Goal: Task Accomplishment & Management: Manage account settings

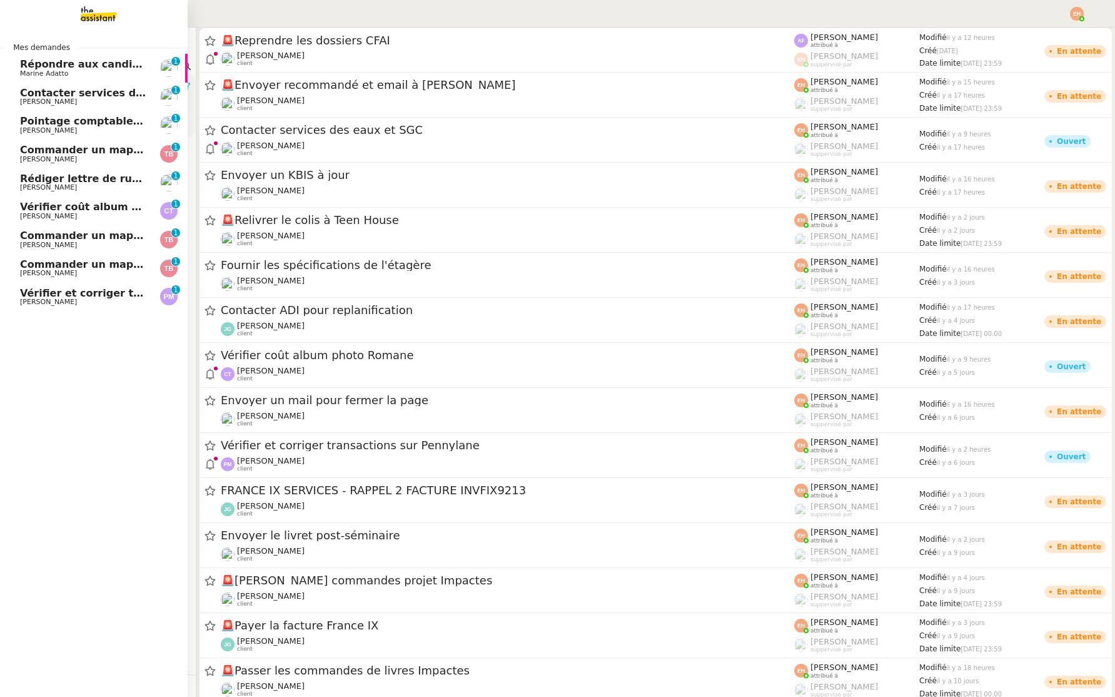
click at [93, 89] on span "Contacter services des eaux et SGC" at bounding box center [120, 93] width 200 height 12
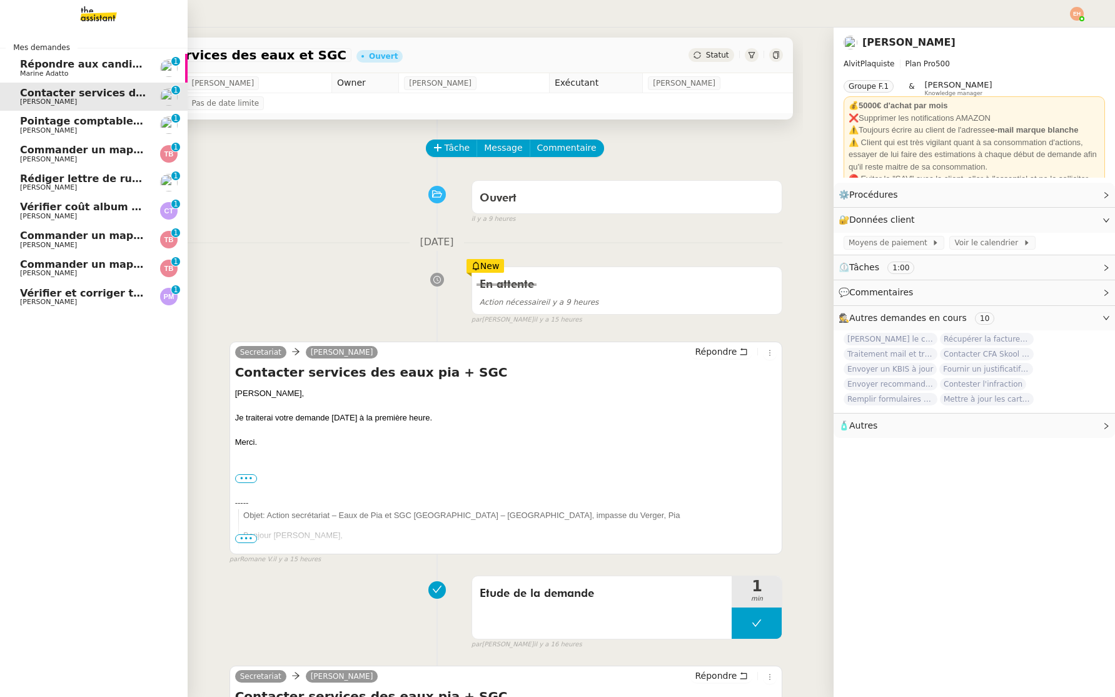
click at [98, 70] on span "Marine Adatto" at bounding box center [83, 74] width 126 height 8
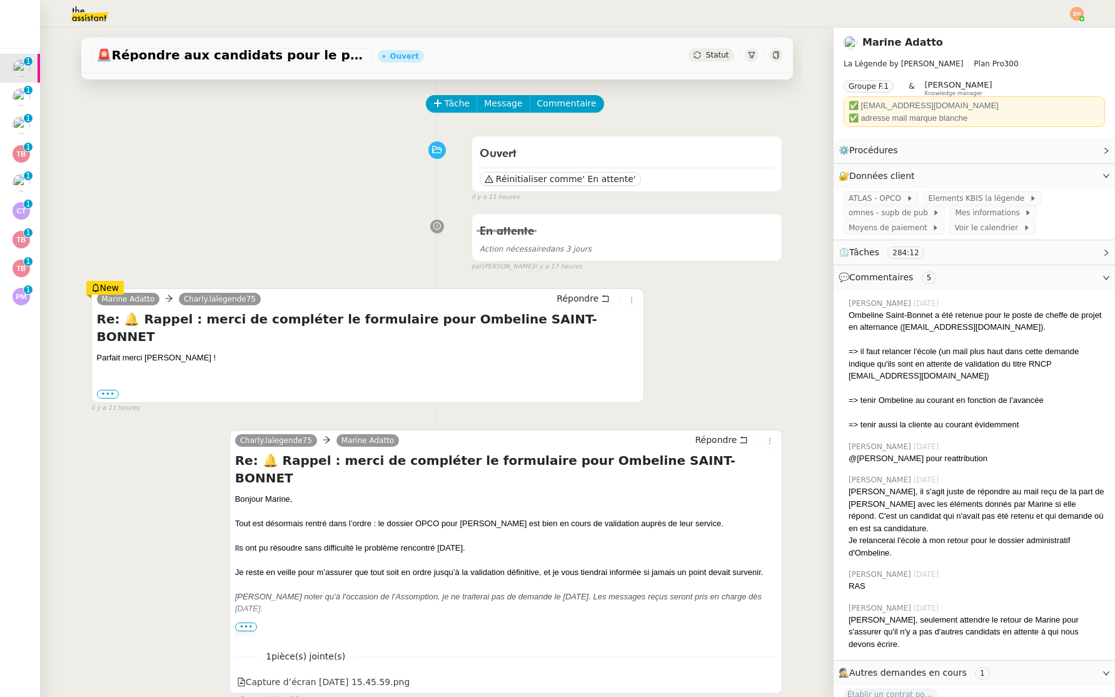
scroll to position [50, 0]
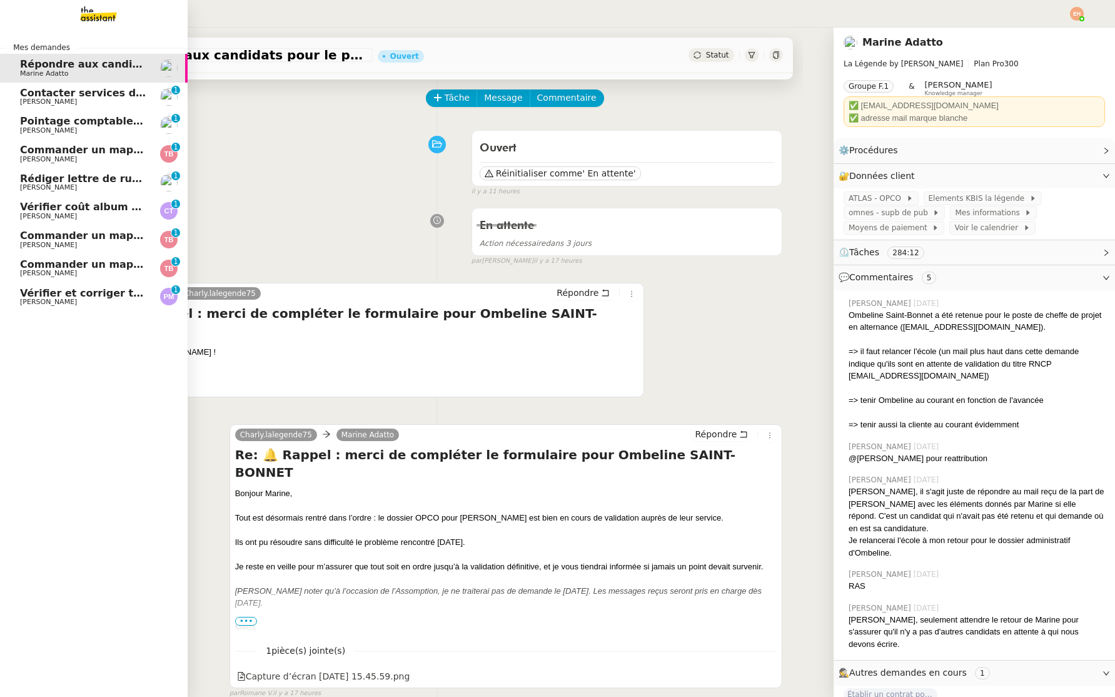
click at [45, 131] on span "[PERSON_NAME]" at bounding box center [48, 130] width 57 height 8
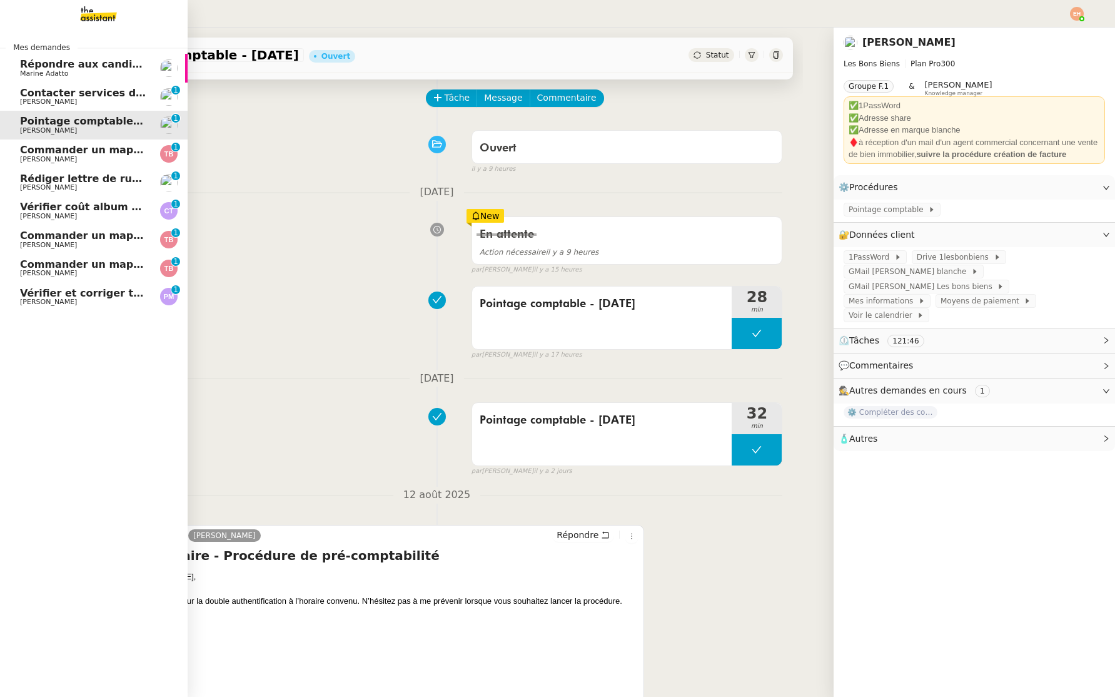
click at [49, 294] on span "Vérifier et corriger transactions sur Pennylane" at bounding box center [151, 293] width 263 height 12
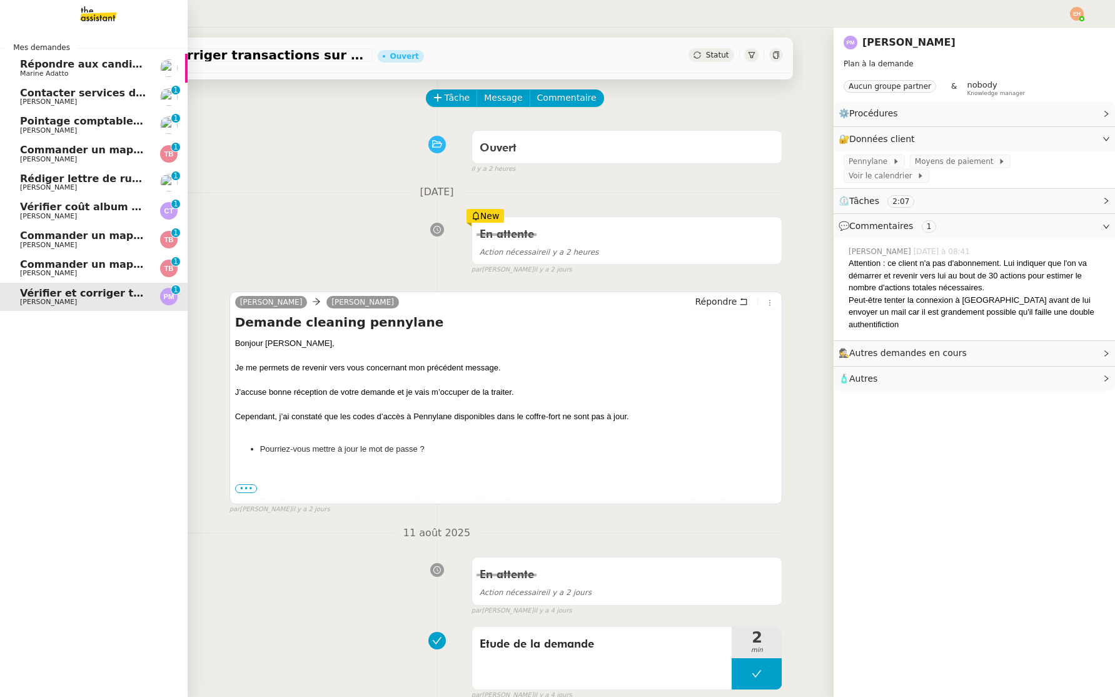
click at [59, 263] on span "Commander un mapping pour Fideliance" at bounding box center [134, 264] width 229 height 12
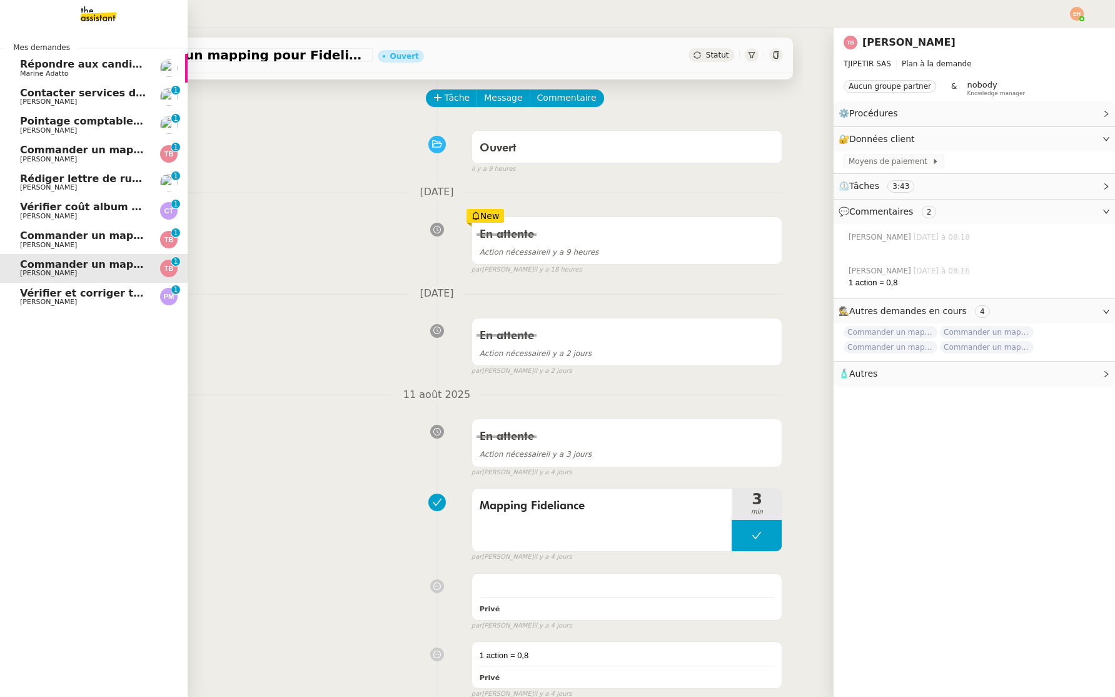
click at [69, 310] on link "Vérifier et corriger transactions sur Pennylane [PERSON_NAME] 0 1 2 3 4 5 6 7 8…" at bounding box center [94, 297] width 188 height 29
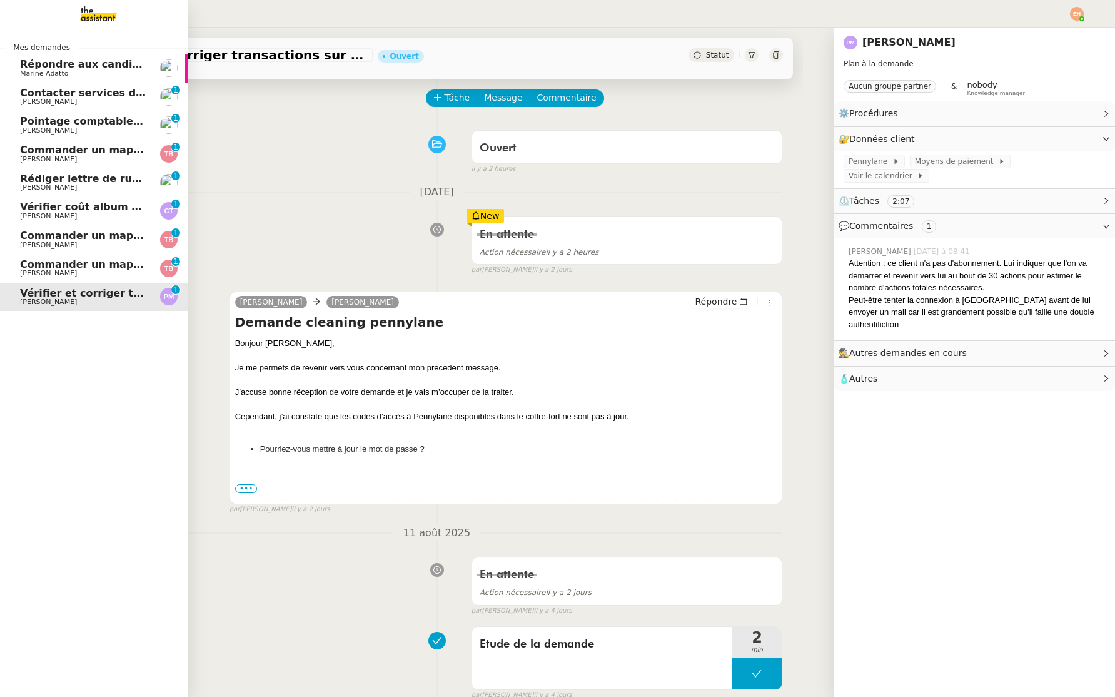
click at [83, 258] on link "Commander un mapping pour Fideliance [PERSON_NAME] 0 1 2 3 4 5 6 7 8 9" at bounding box center [94, 268] width 188 height 29
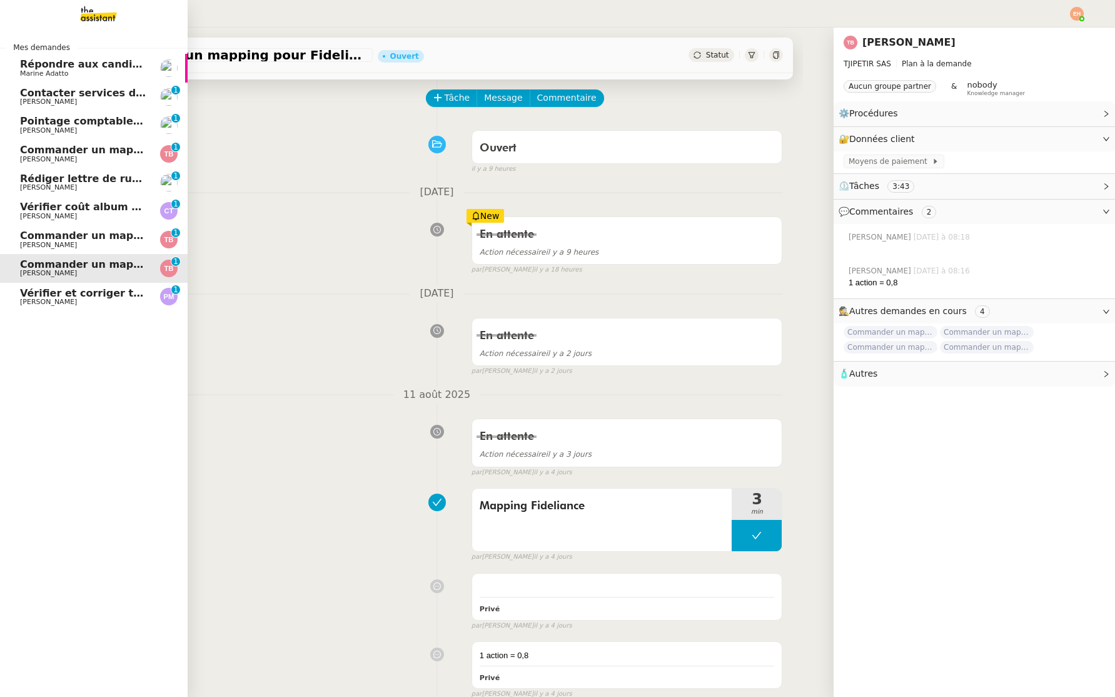
click at [94, 236] on span "Commander un mapping pour Afigec" at bounding box center [123, 235] width 206 height 12
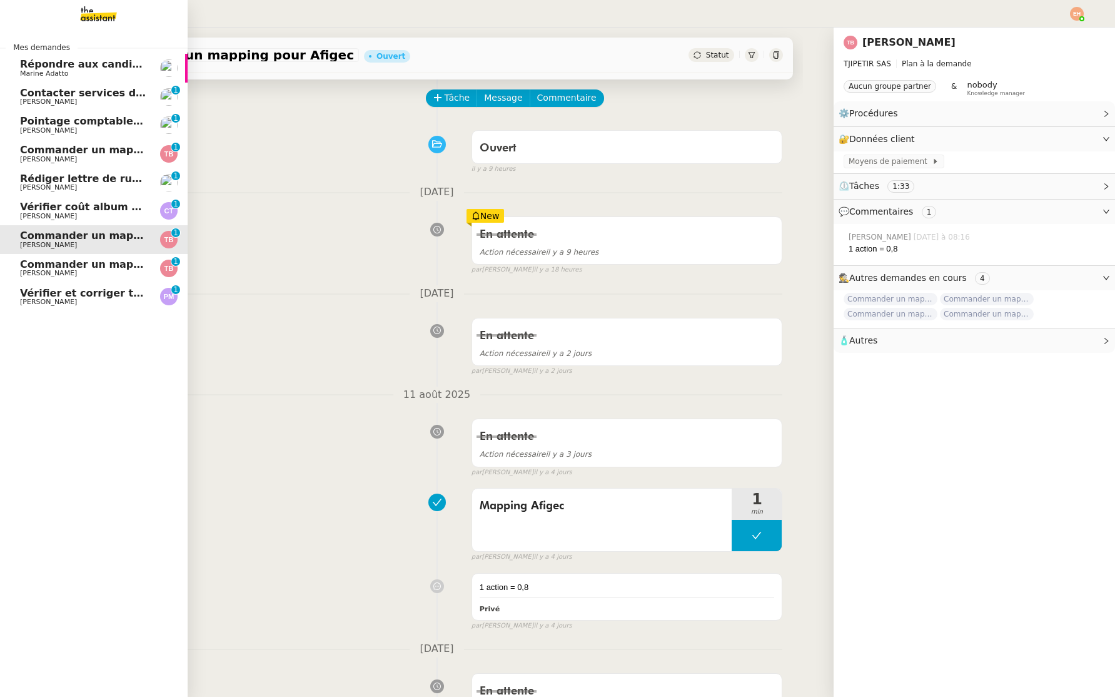
click at [99, 197] on link "Vérifier coût album photo [PERSON_NAME] 0 1 2 3 4 5 6 7 8 9" at bounding box center [94, 210] width 188 height 29
